Goal: Information Seeking & Learning: Learn about a topic

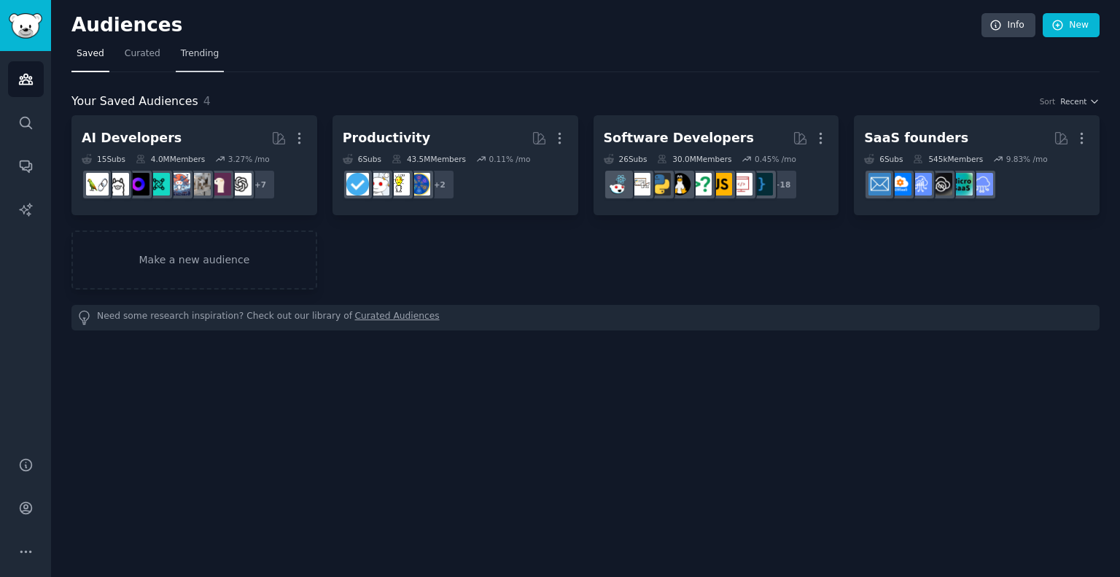
click at [201, 60] on link "Trending" at bounding box center [200, 57] width 48 height 30
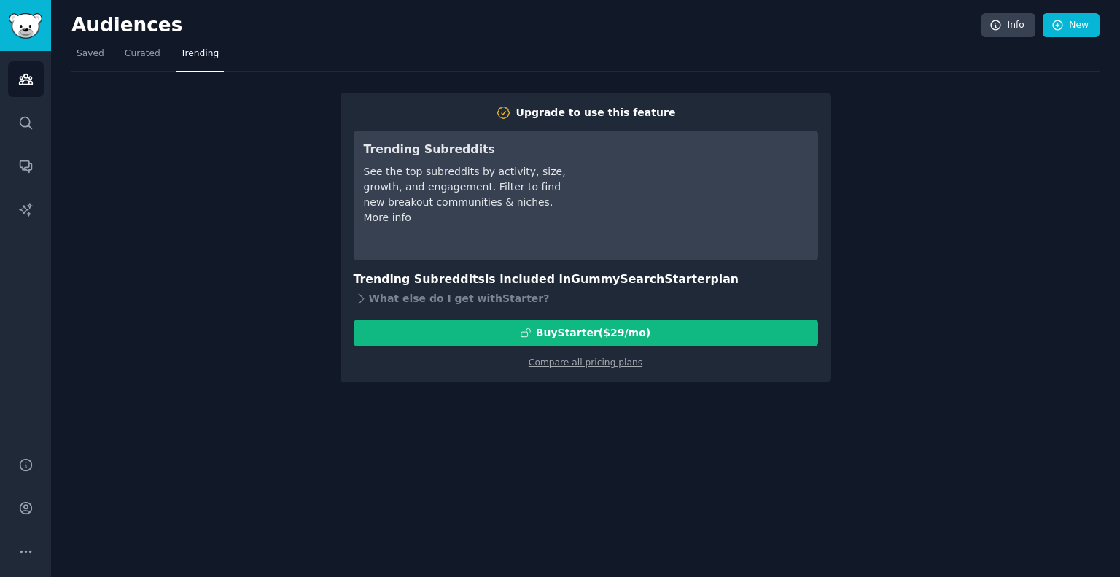
click at [109, 58] on nav "Saved Curated Trending" at bounding box center [585, 57] width 1028 height 30
click at [93, 58] on span "Saved" at bounding box center [91, 53] width 28 height 13
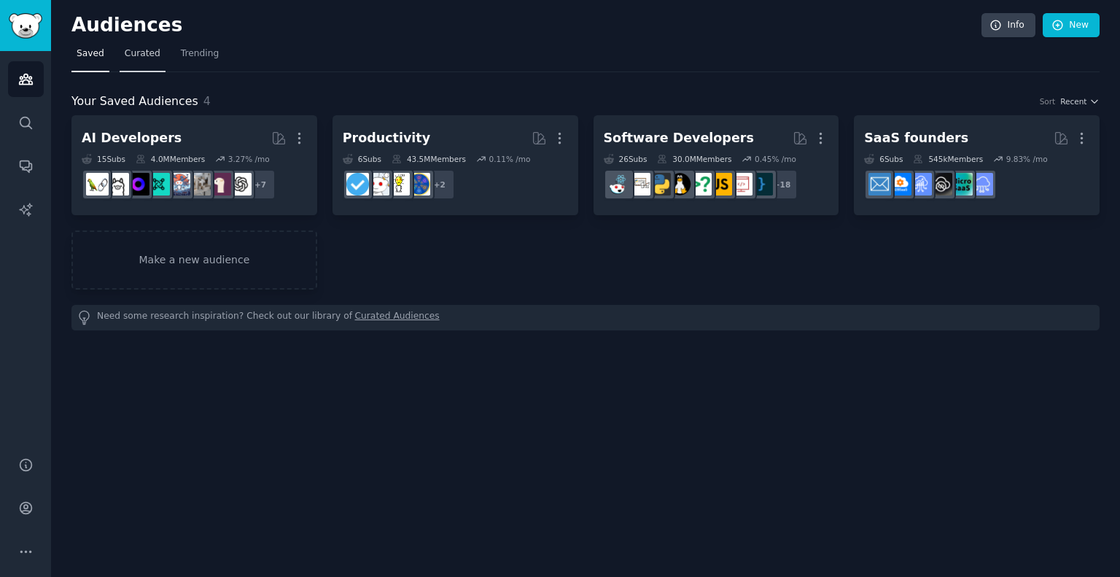
click at [142, 60] on link "Curated" at bounding box center [143, 57] width 46 height 30
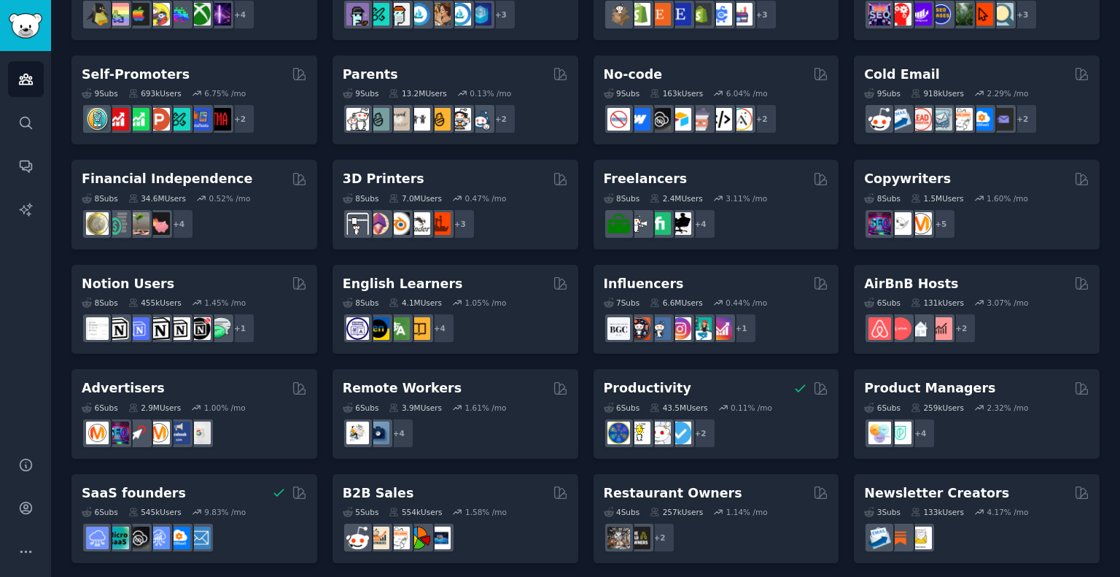
scroll to position [589, 0]
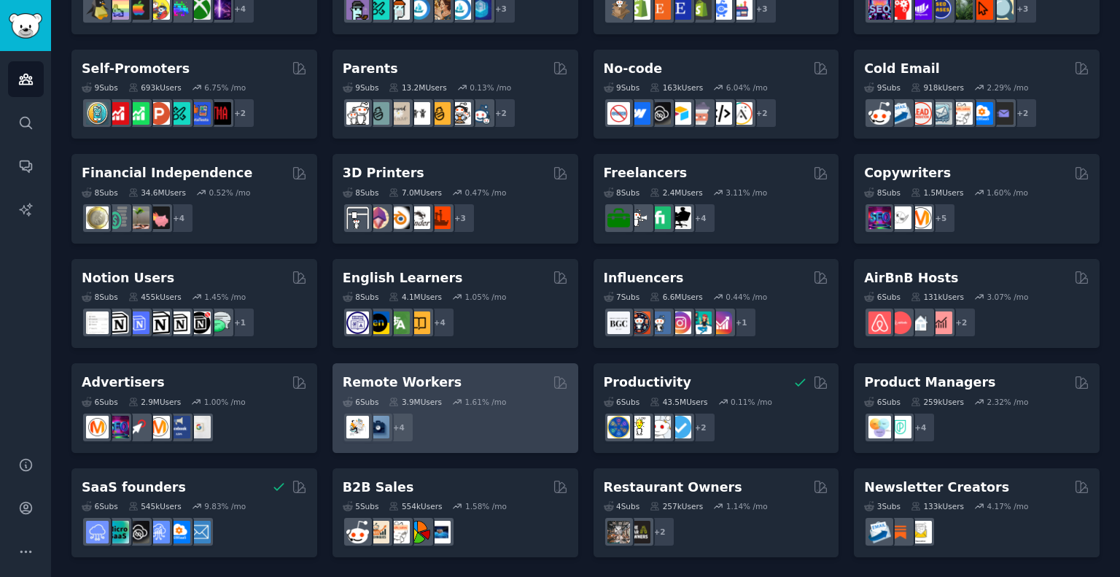
click at [510, 378] on div "Remote Workers" at bounding box center [455, 382] width 225 height 18
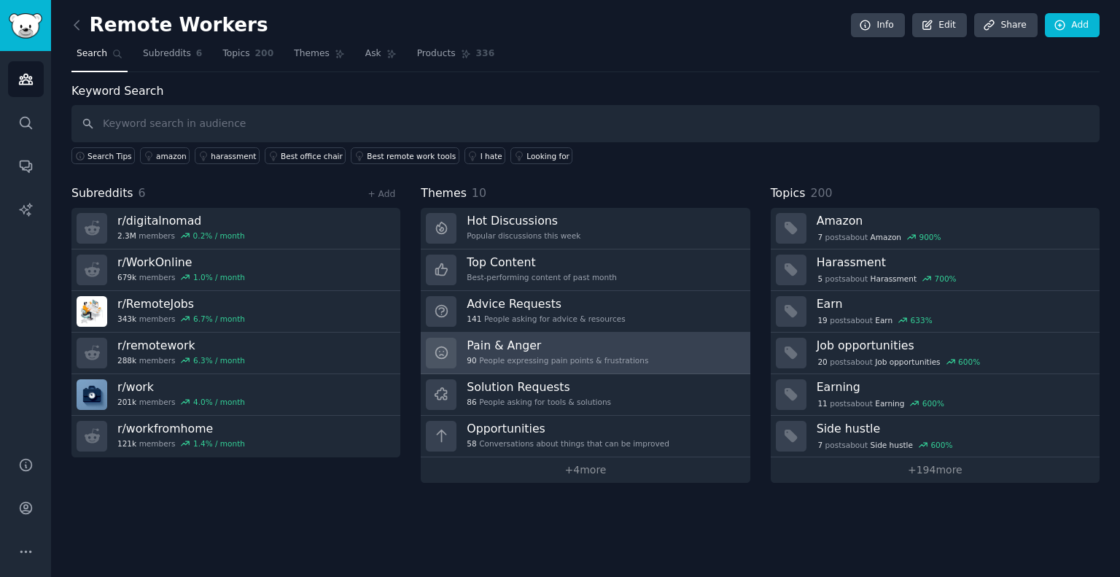
click at [510, 356] on div "90 People expressing pain points & frustrations" at bounding box center [558, 360] width 182 height 10
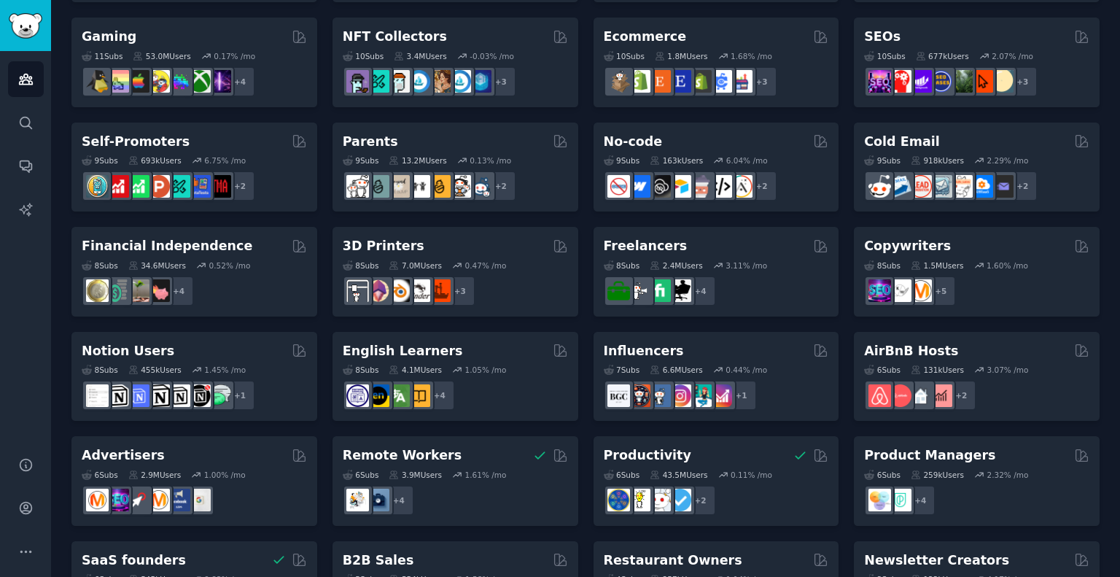
scroll to position [589, 0]
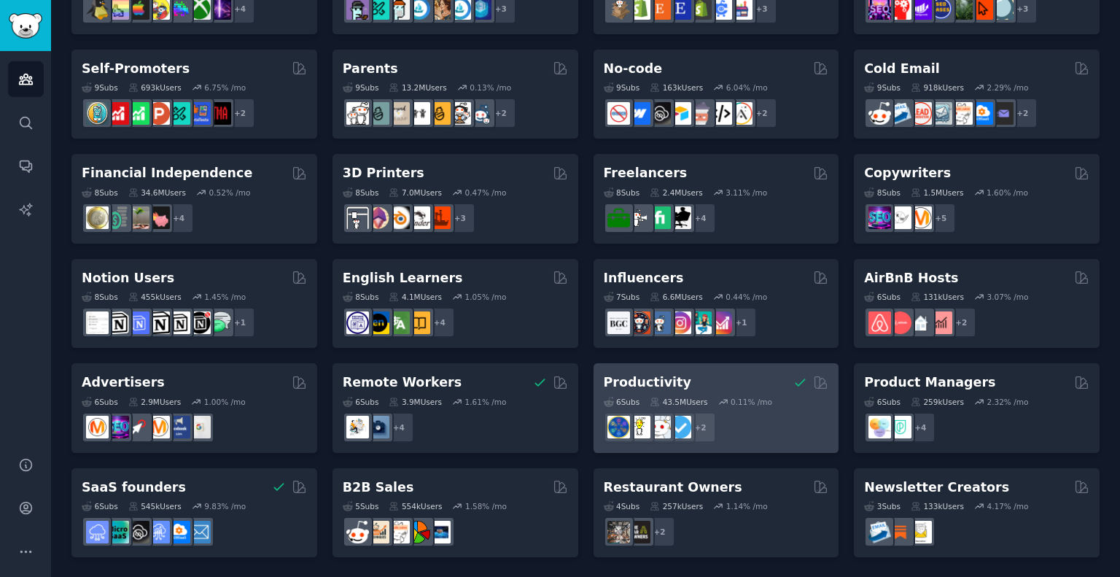
click at [648, 380] on h2 "Productivity" at bounding box center [648, 382] width 88 height 18
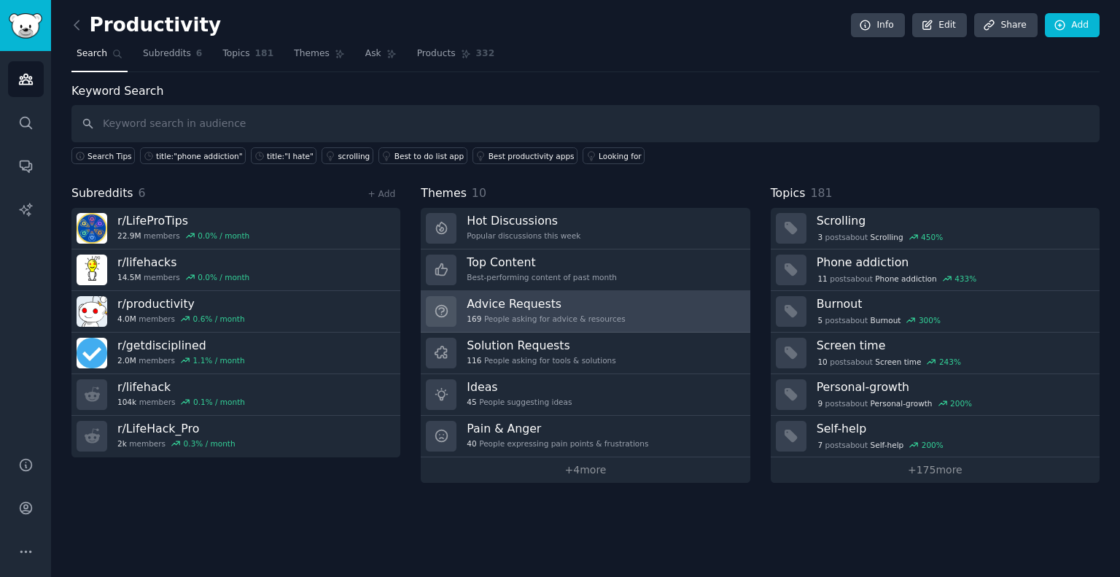
click at [564, 314] on div "169 People asking for advice & resources" at bounding box center [546, 319] width 158 height 10
